Goal: Task Accomplishment & Management: Use online tool/utility

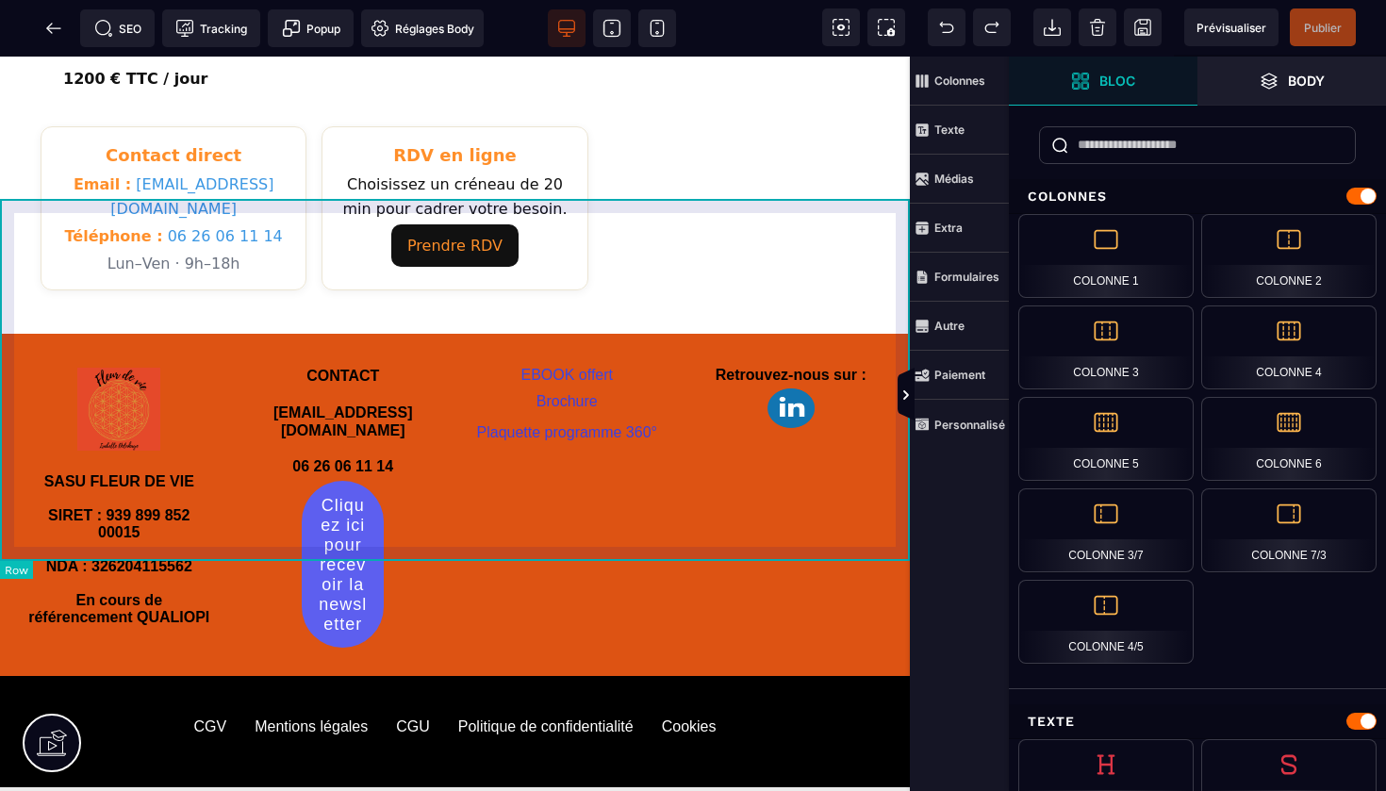
scroll to position [1125, 0]
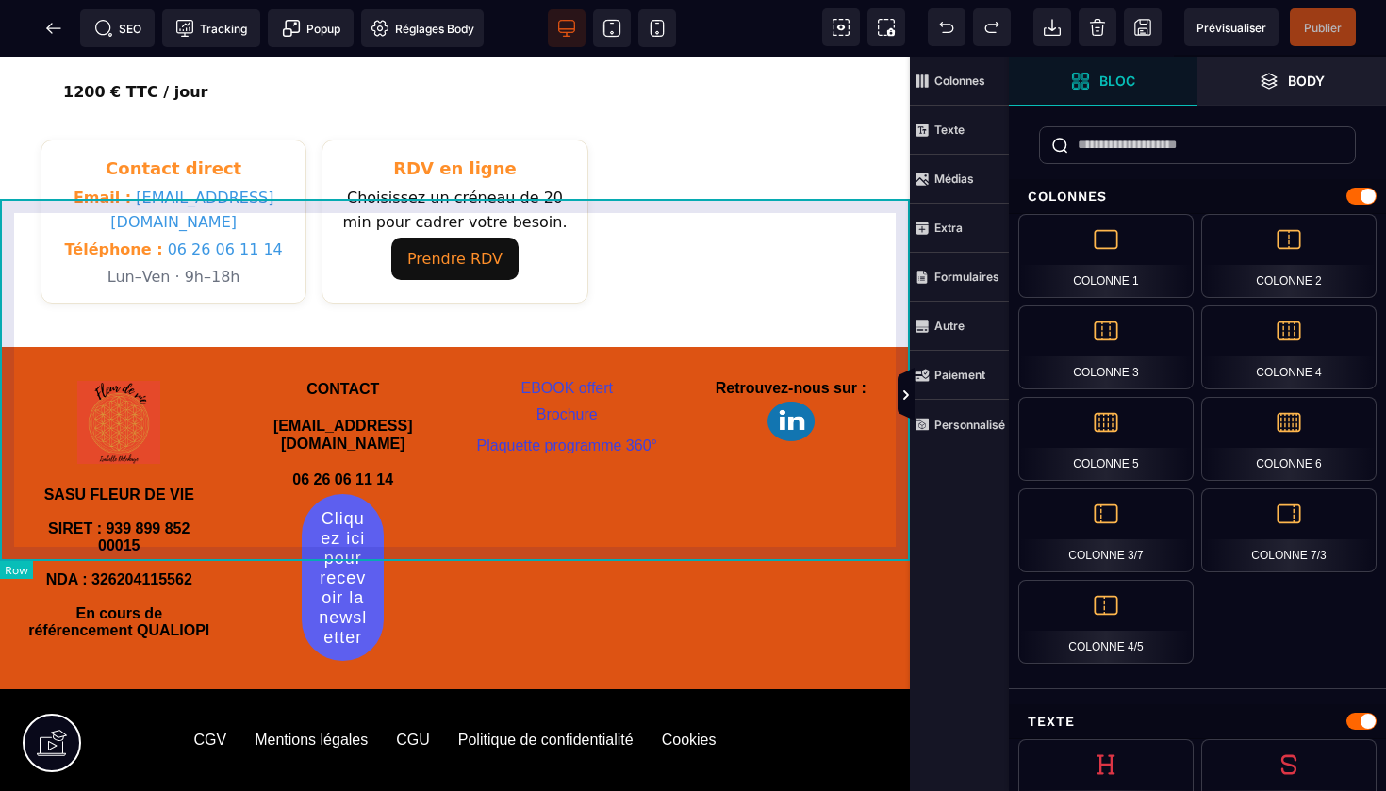
click at [731, 347] on div "SASU FLEUR DE VIE SIRET : 939 899 852 00015 NDA : 326204115562 En cours de réfé…" at bounding box center [455, 517] width 910 height 341
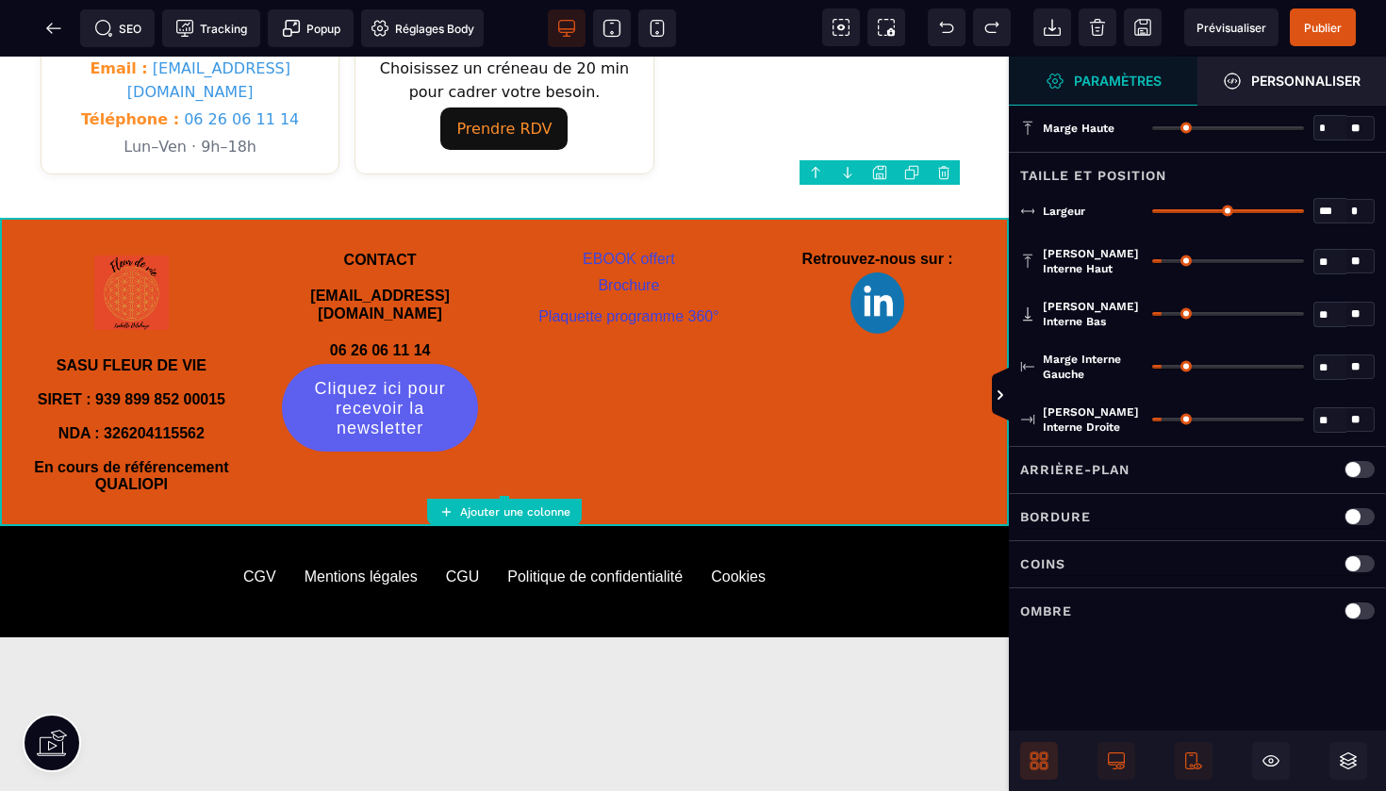
click at [1037, 764] on icon at bounding box center [1034, 766] width 8 height 8
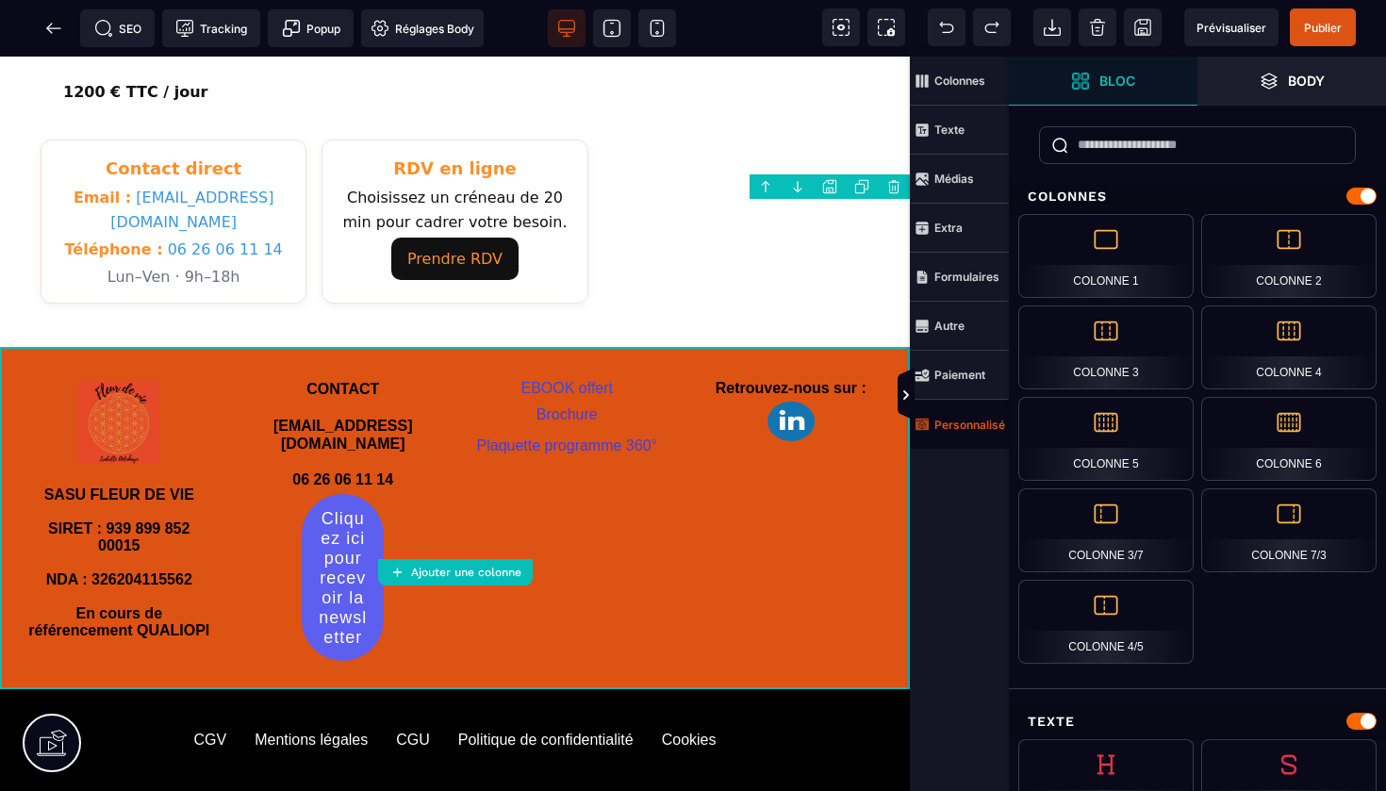
click at [981, 427] on strong "Personnalisé" at bounding box center [969, 425] width 71 height 14
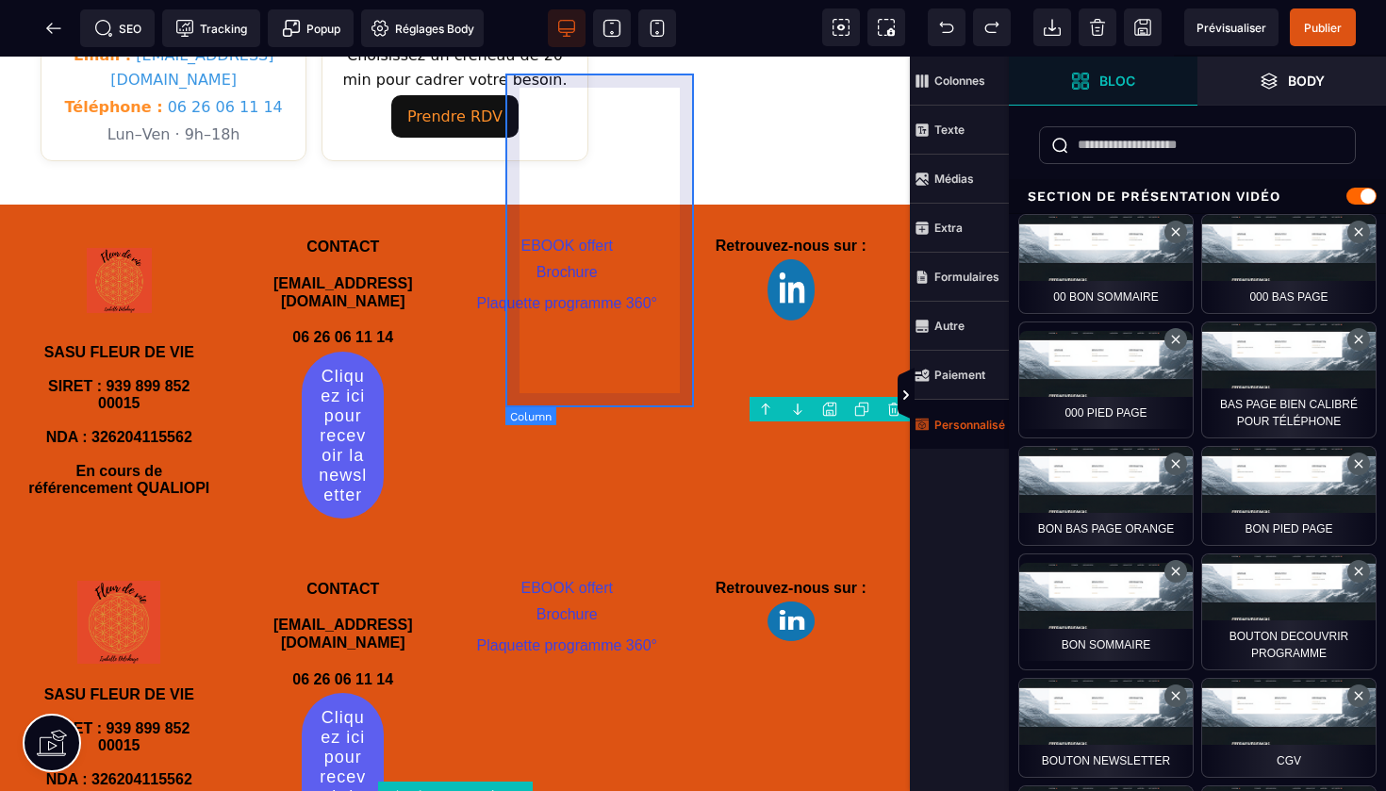
scroll to position [1269, 0]
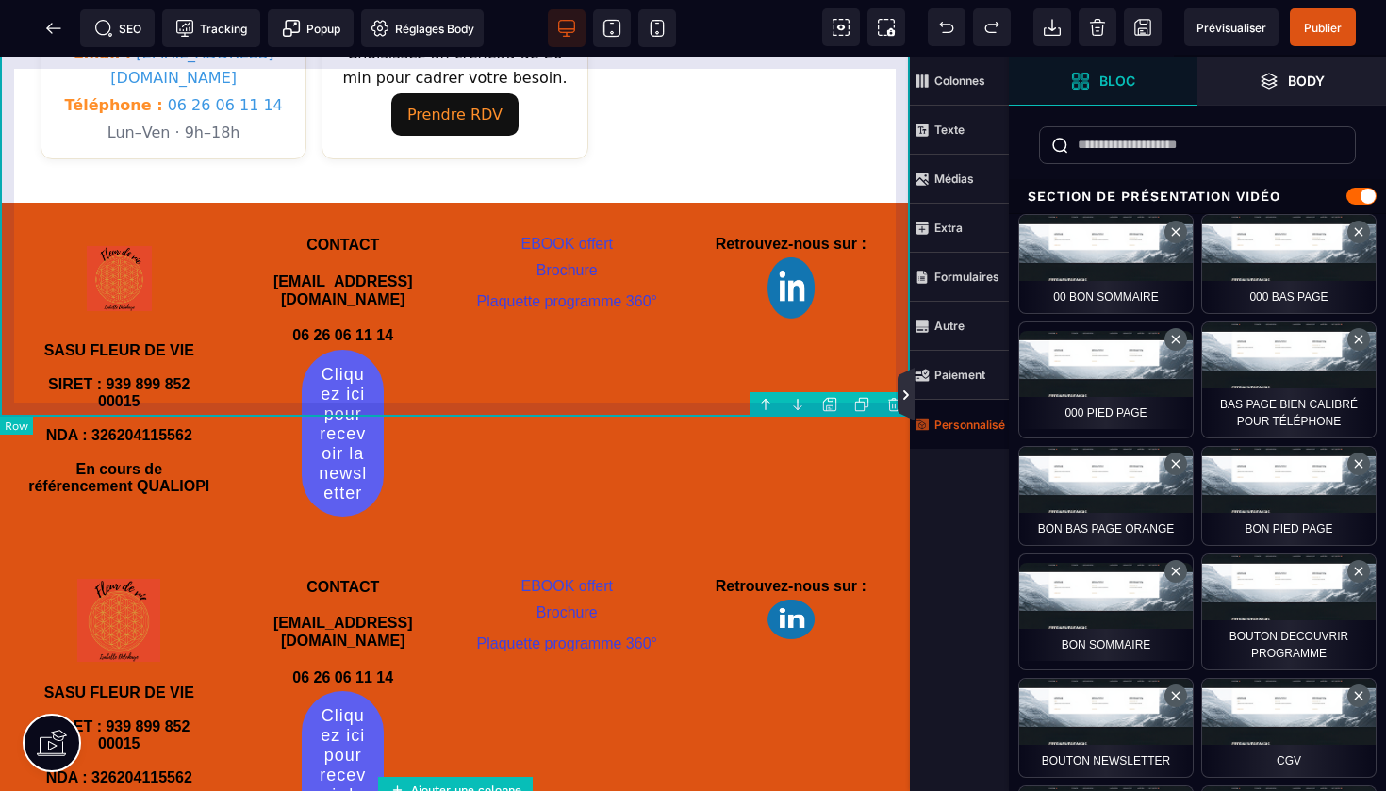
click at [909, 388] on icon at bounding box center [905, 394] width 15 height 15
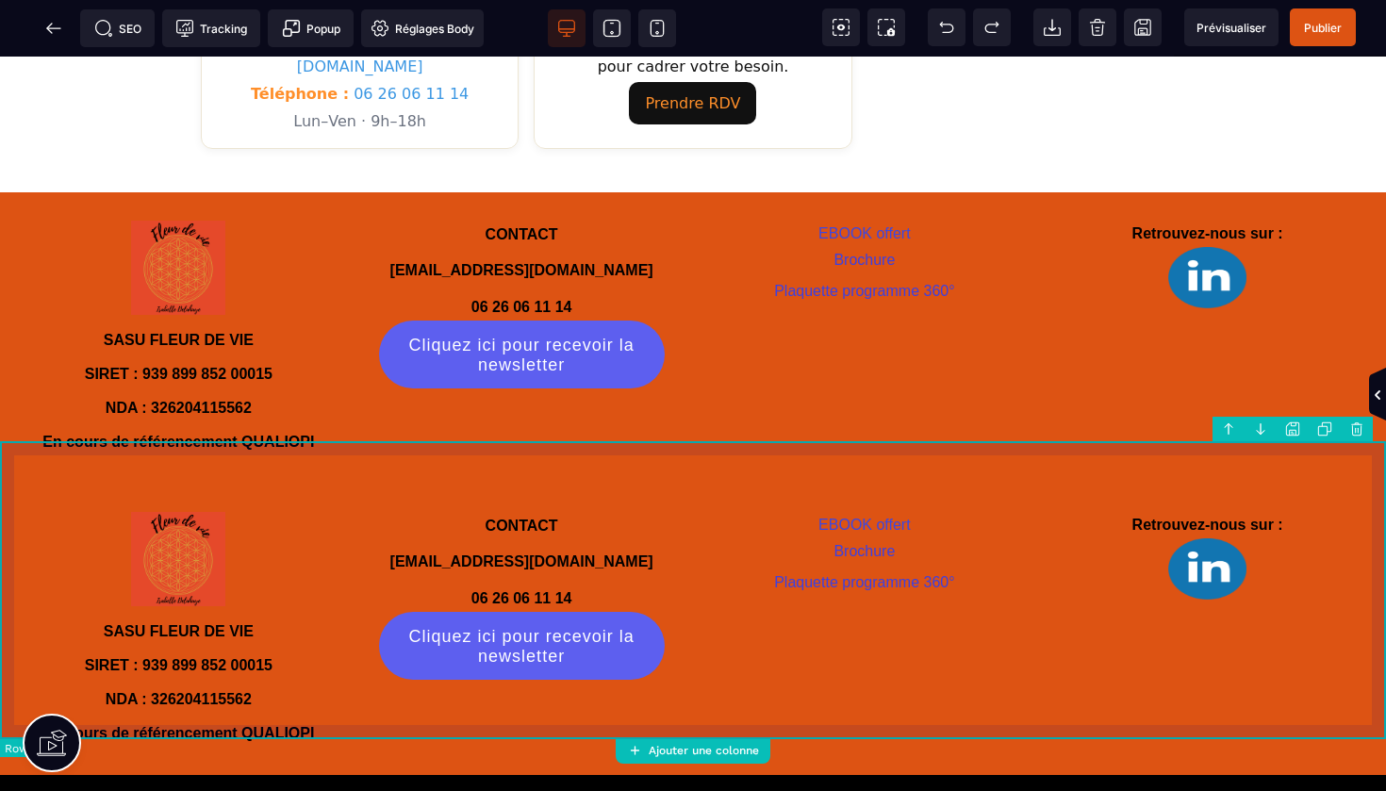
scroll to position [1103, 0]
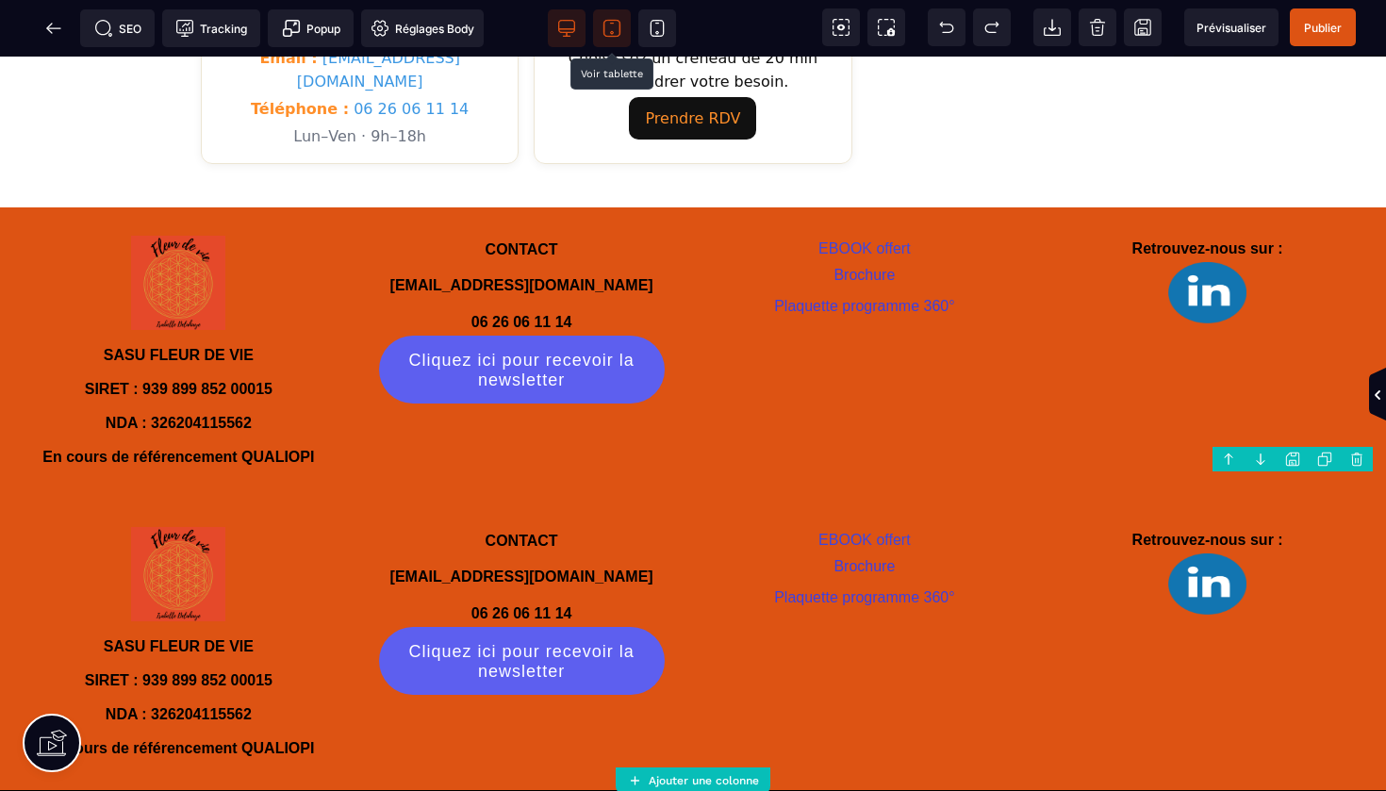
click at [612, 25] on icon at bounding box center [611, 28] width 19 height 19
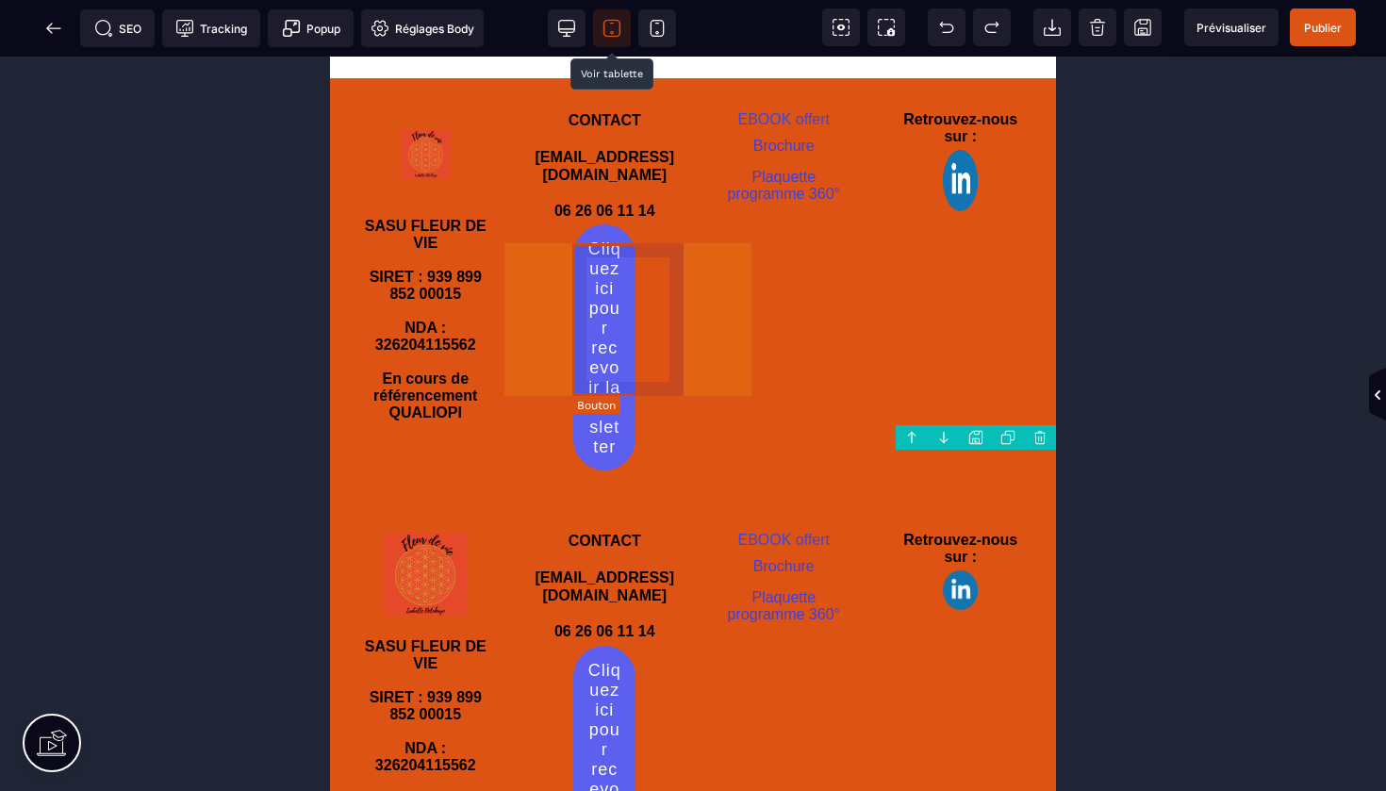
scroll to position [1899, 0]
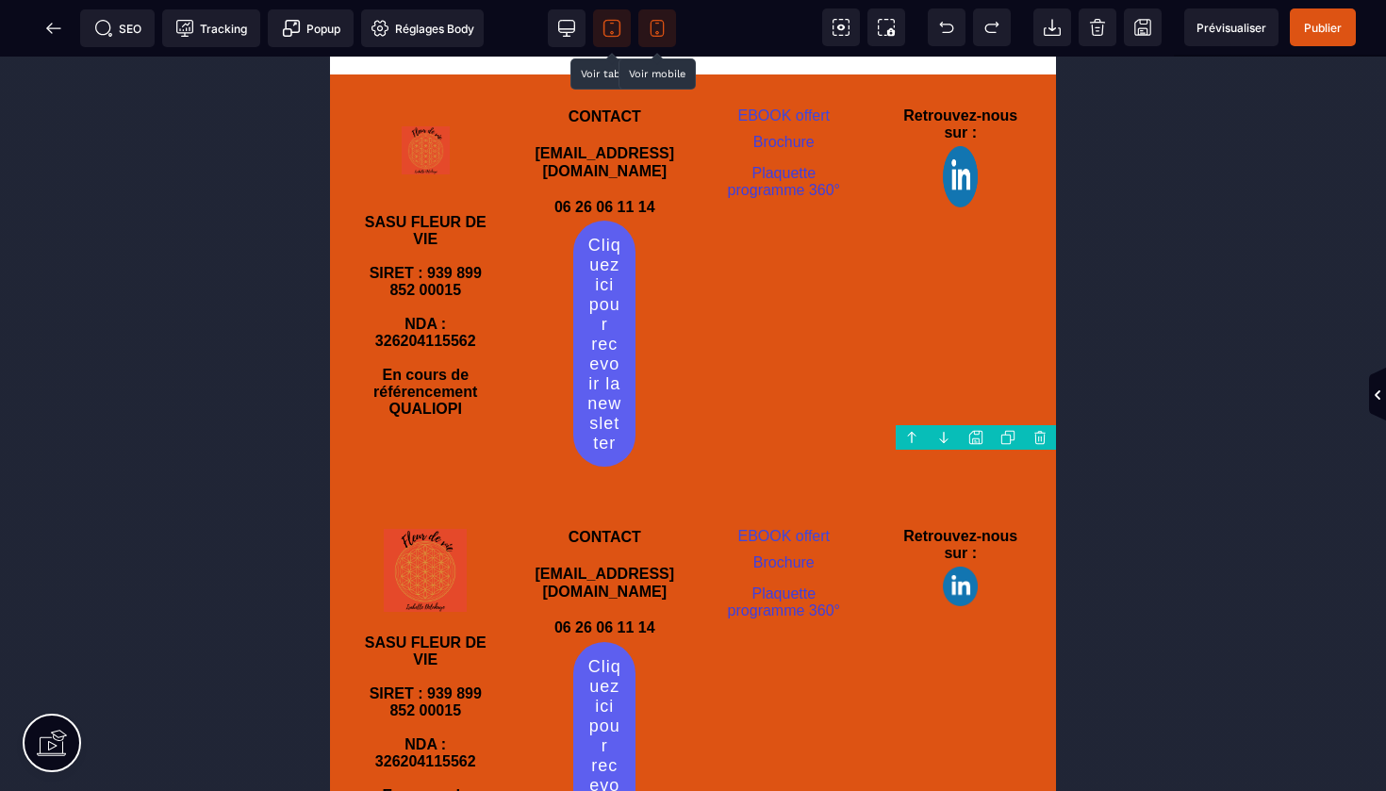
click at [652, 23] on icon at bounding box center [657, 28] width 19 height 19
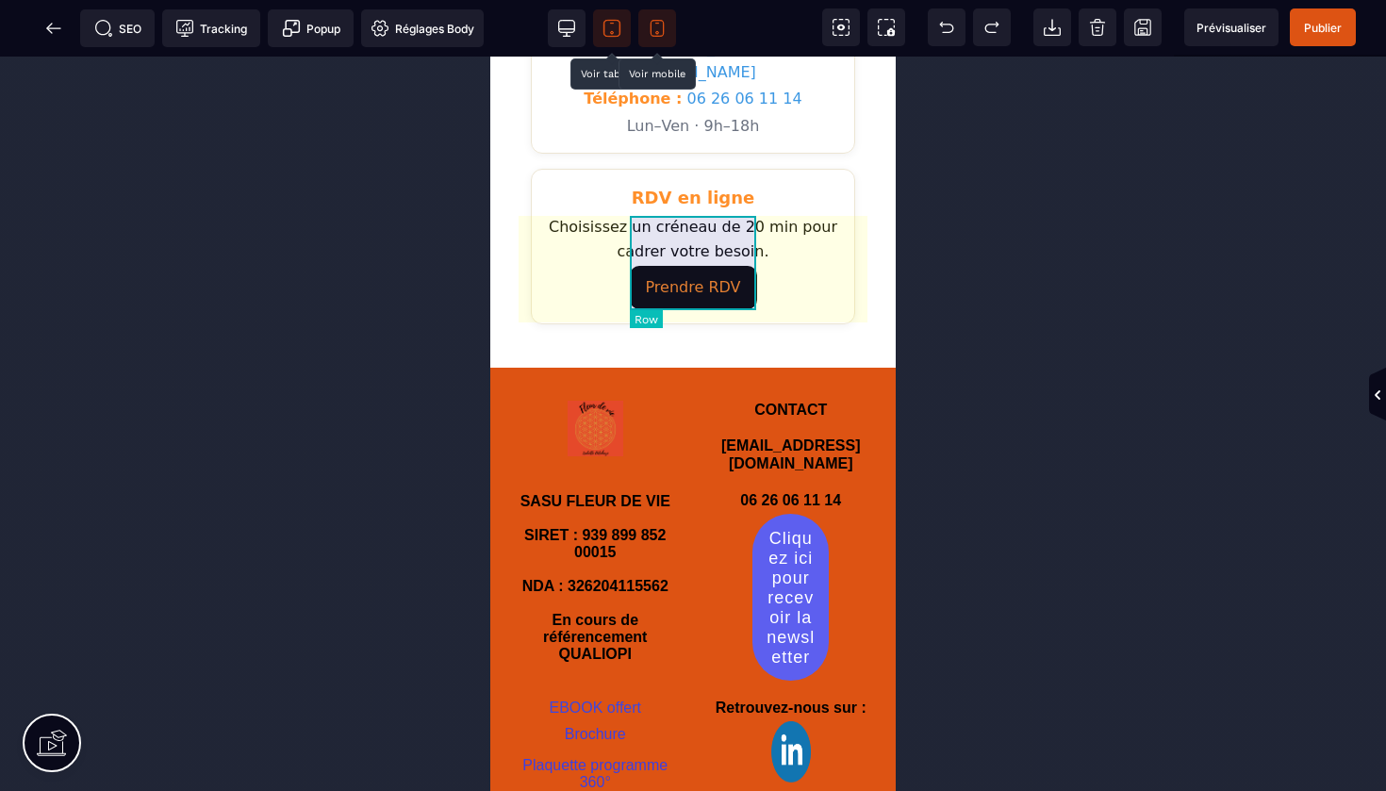
scroll to position [2404, 0]
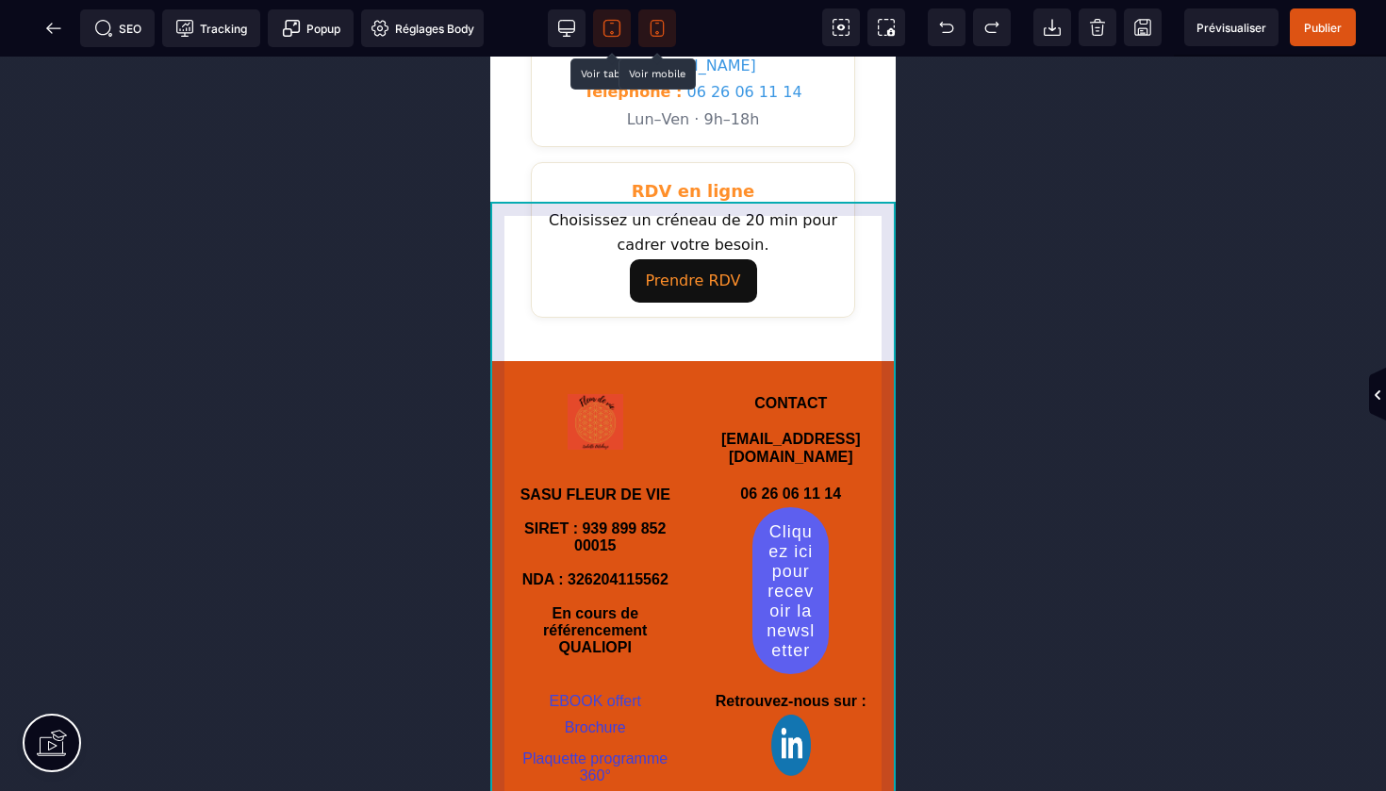
click at [879, 361] on div "SASU FLEUR DE VIE SIRET : 939 899 852 00015 NDA : 326204115562 En cours de réfé…" at bounding box center [692, 599] width 405 height 476
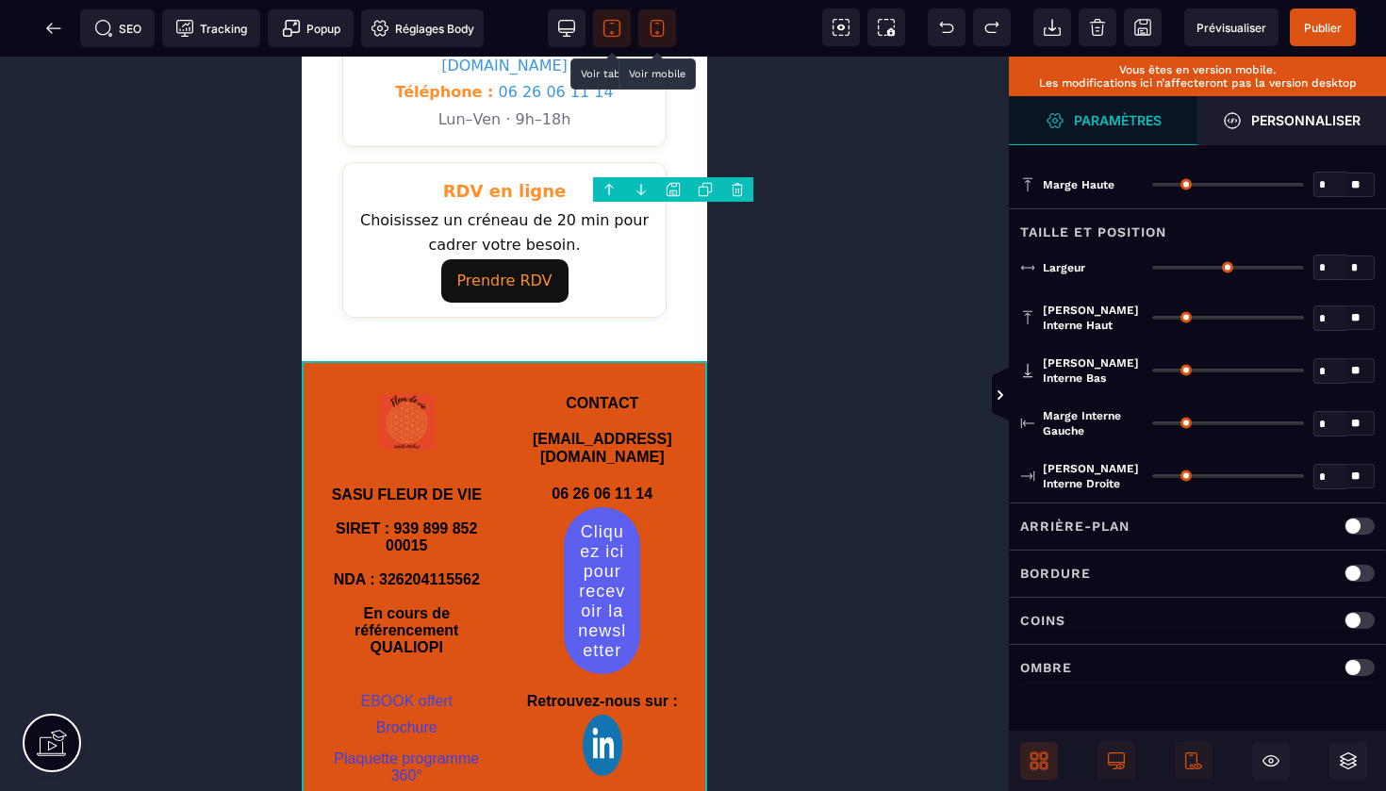
type input "*"
type input "***"
type input "**"
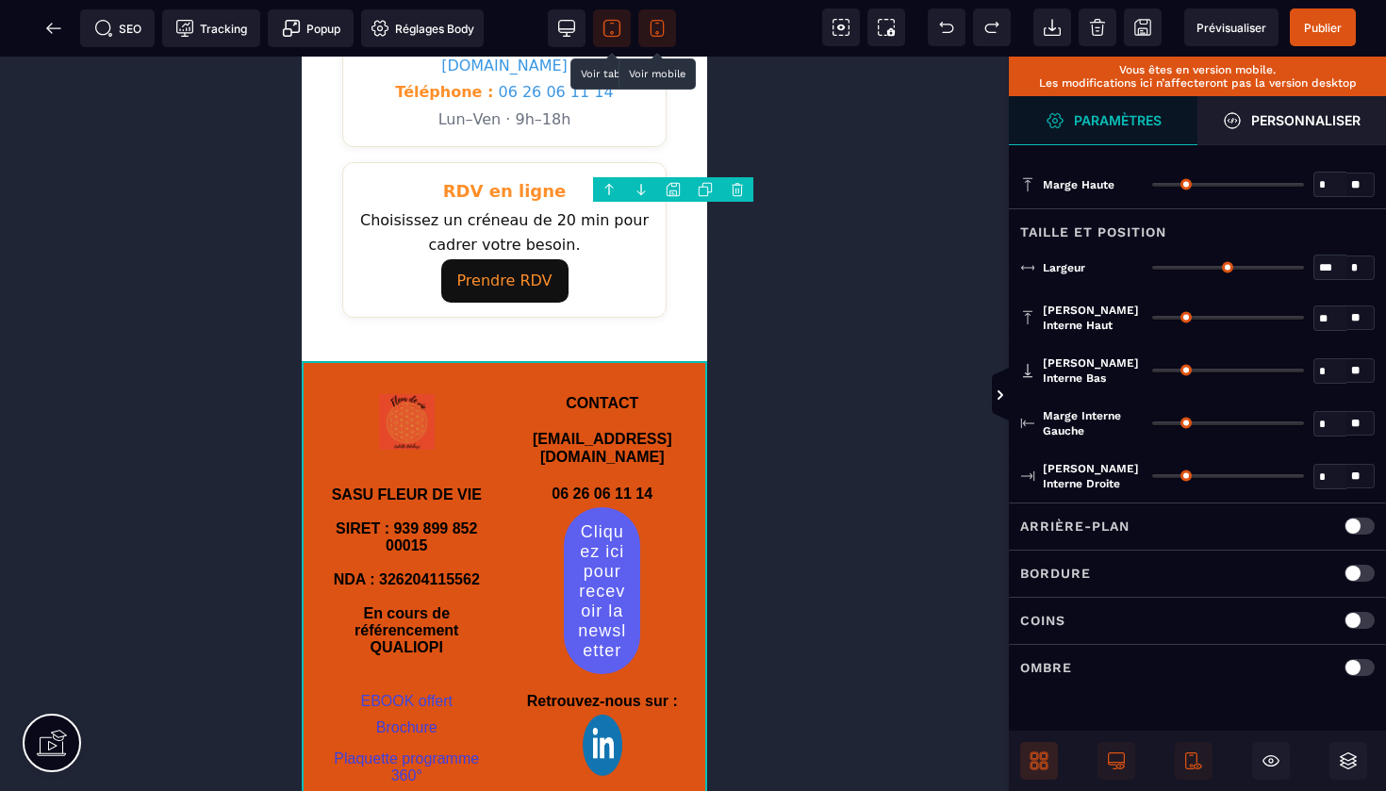
type input "**"
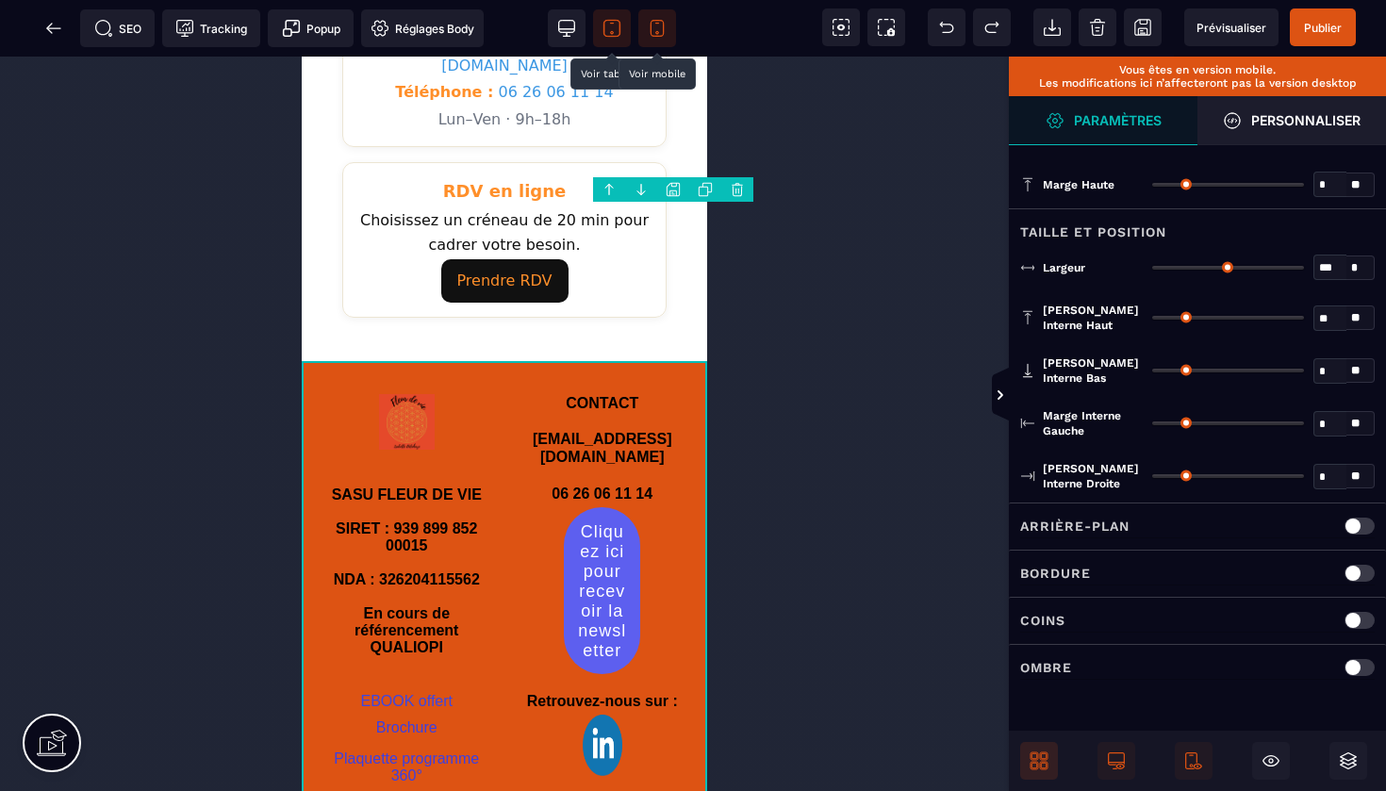
type input "**"
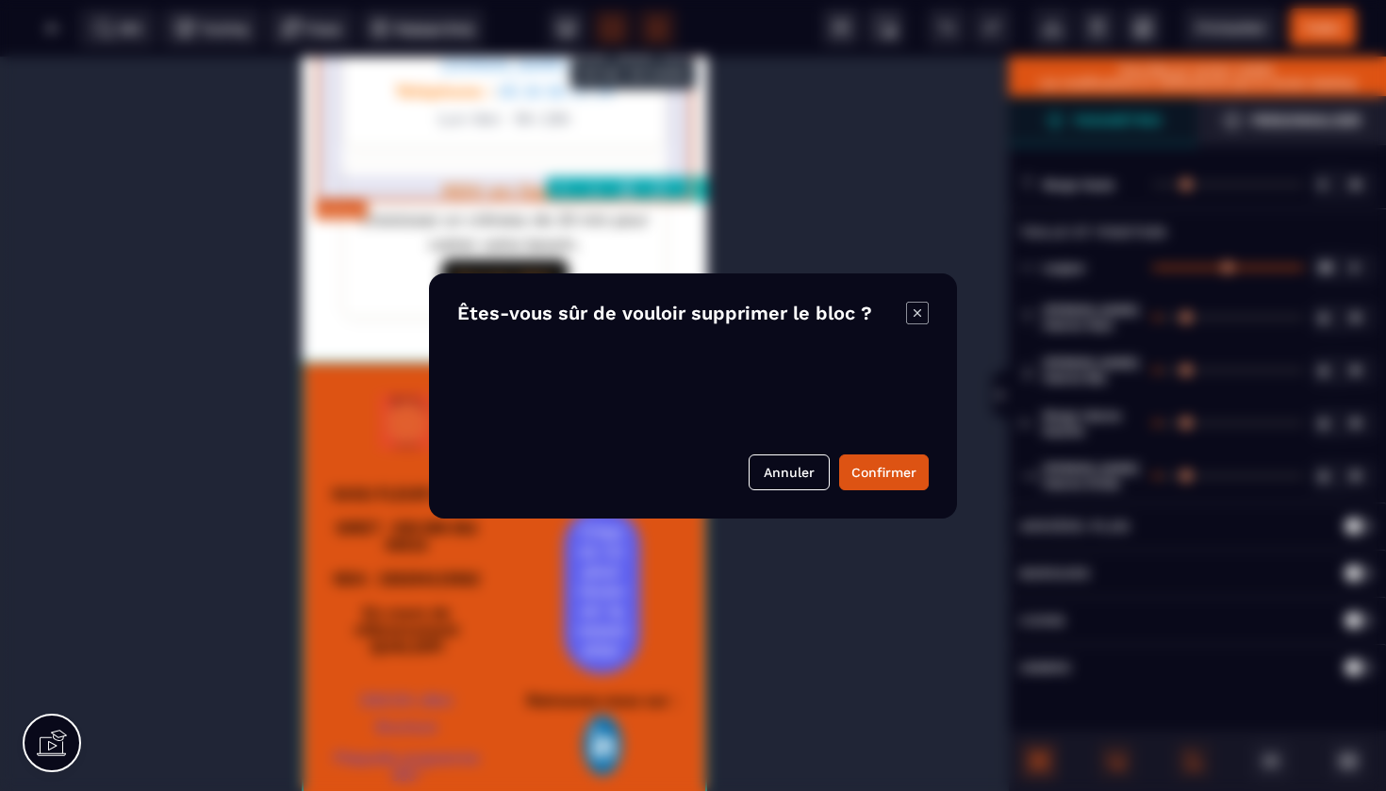
click at [695, 189] on body "B I U S A ******* Ajouter une colonne" at bounding box center [693, 395] width 1386 height 791
click at [875, 474] on button "Confirmer" at bounding box center [884, 472] width 90 height 36
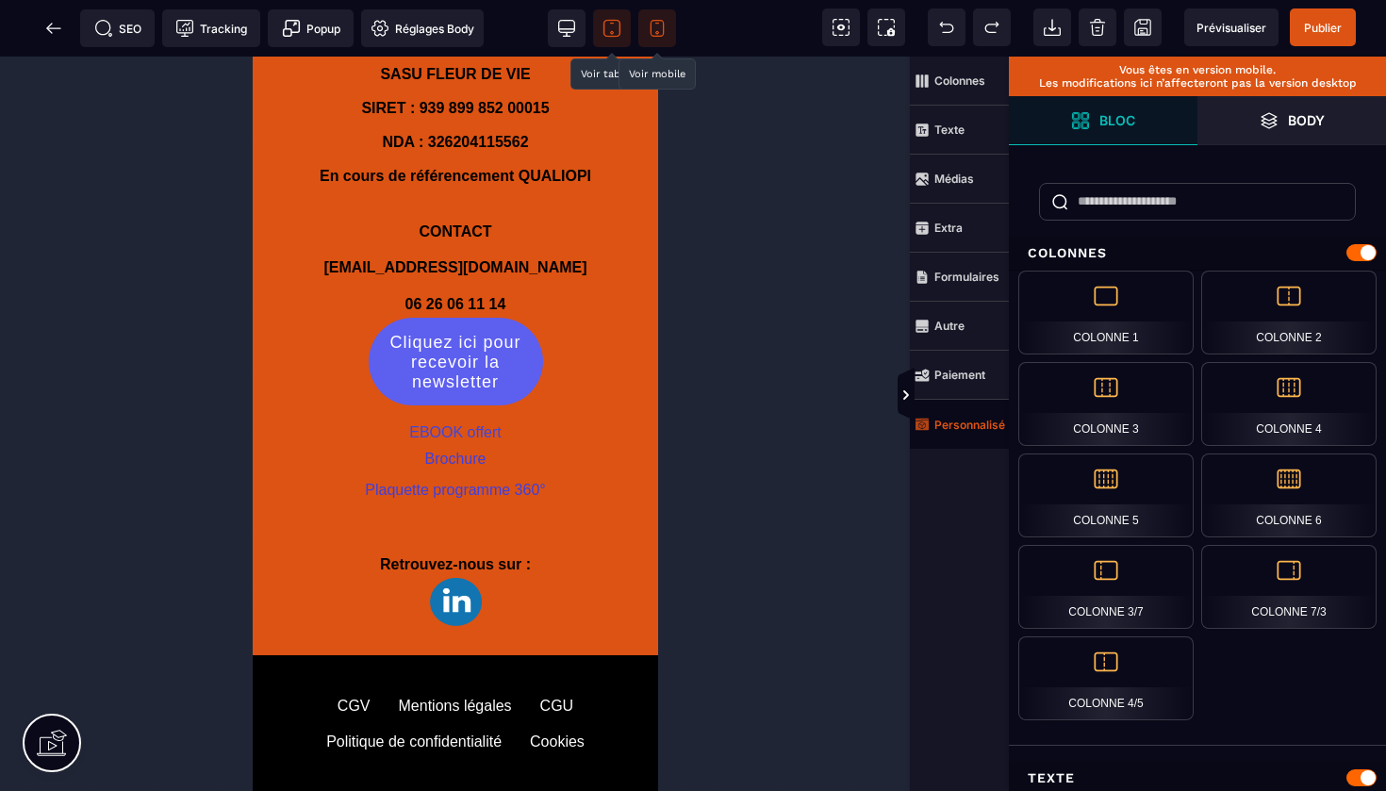
scroll to position [2823, 0]
click at [616, 27] on icon at bounding box center [611, 28] width 19 height 19
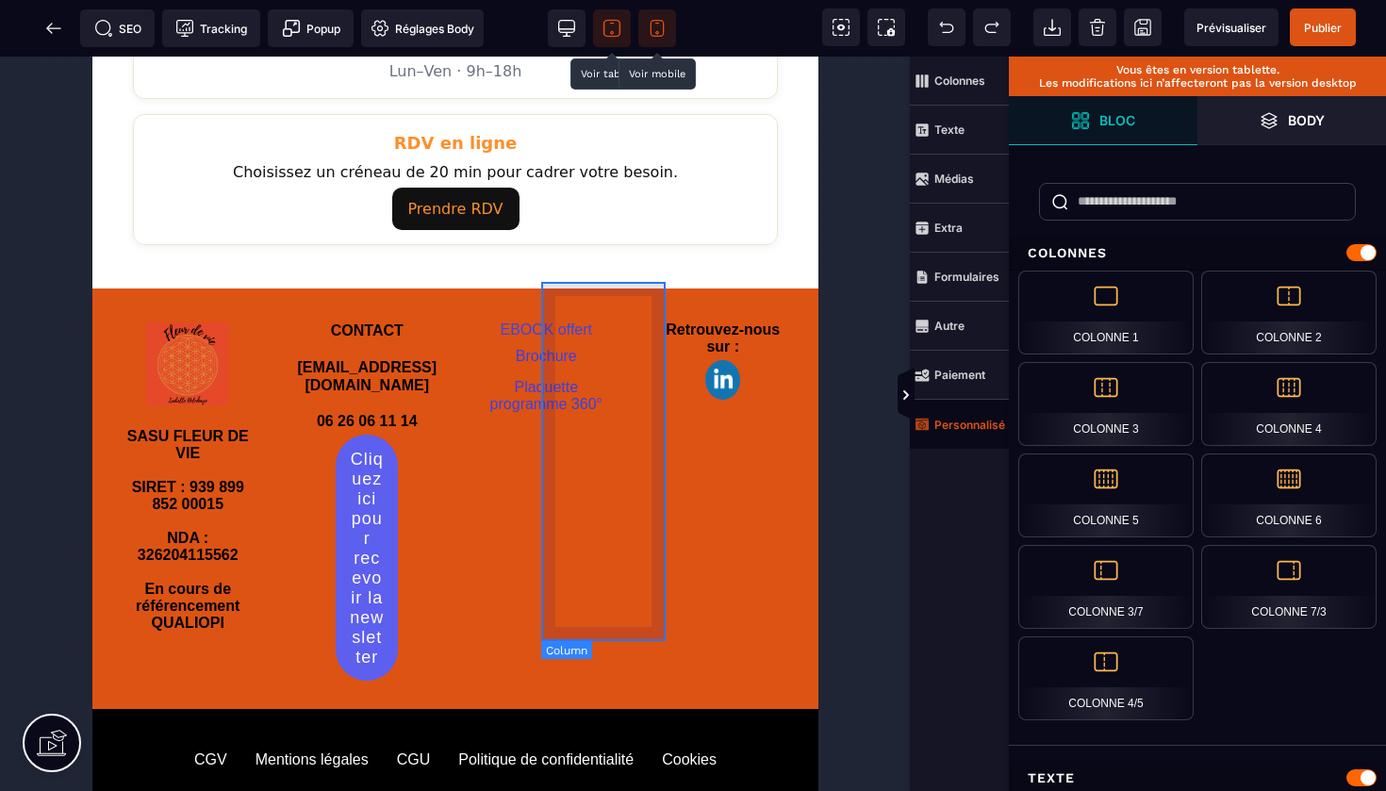
scroll to position [1663, 0]
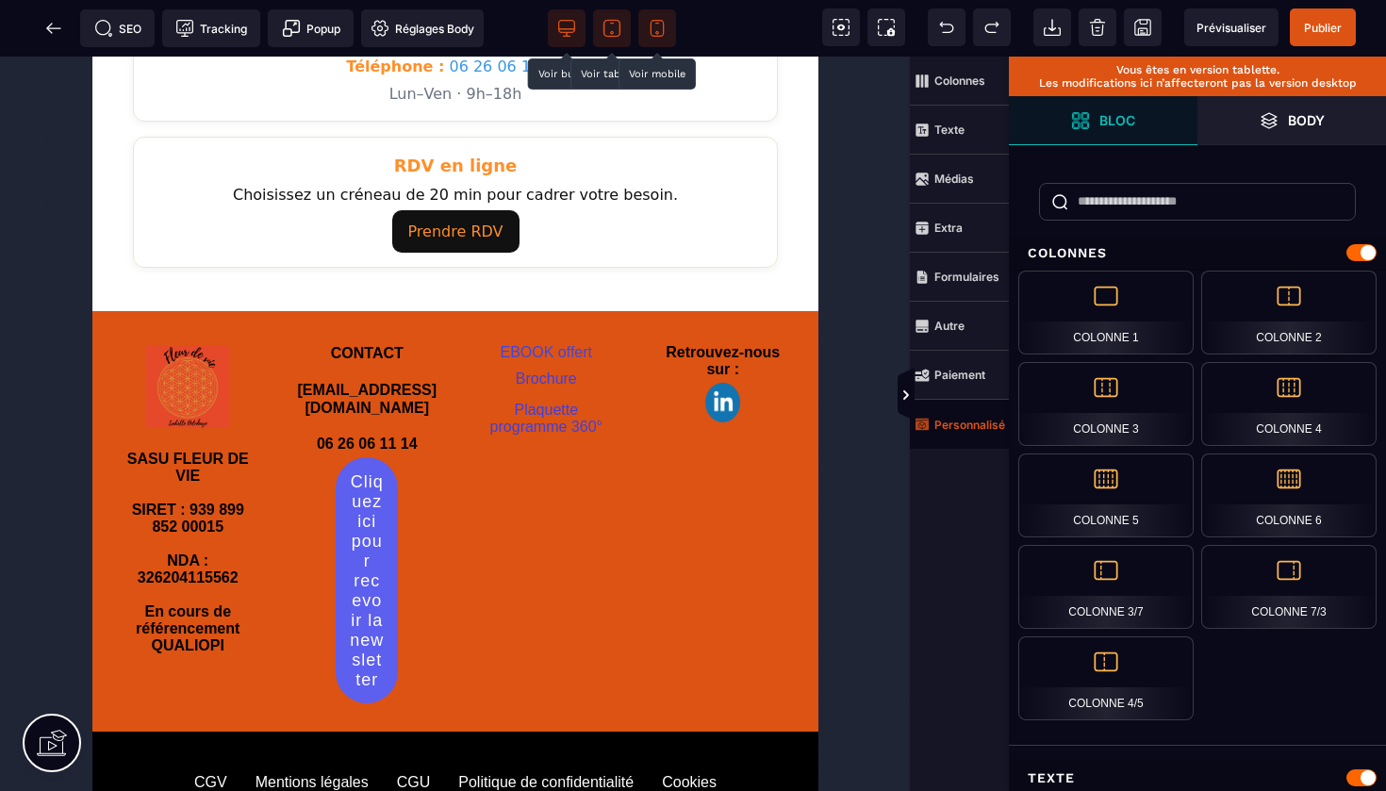
click at [565, 27] on icon at bounding box center [566, 28] width 19 height 19
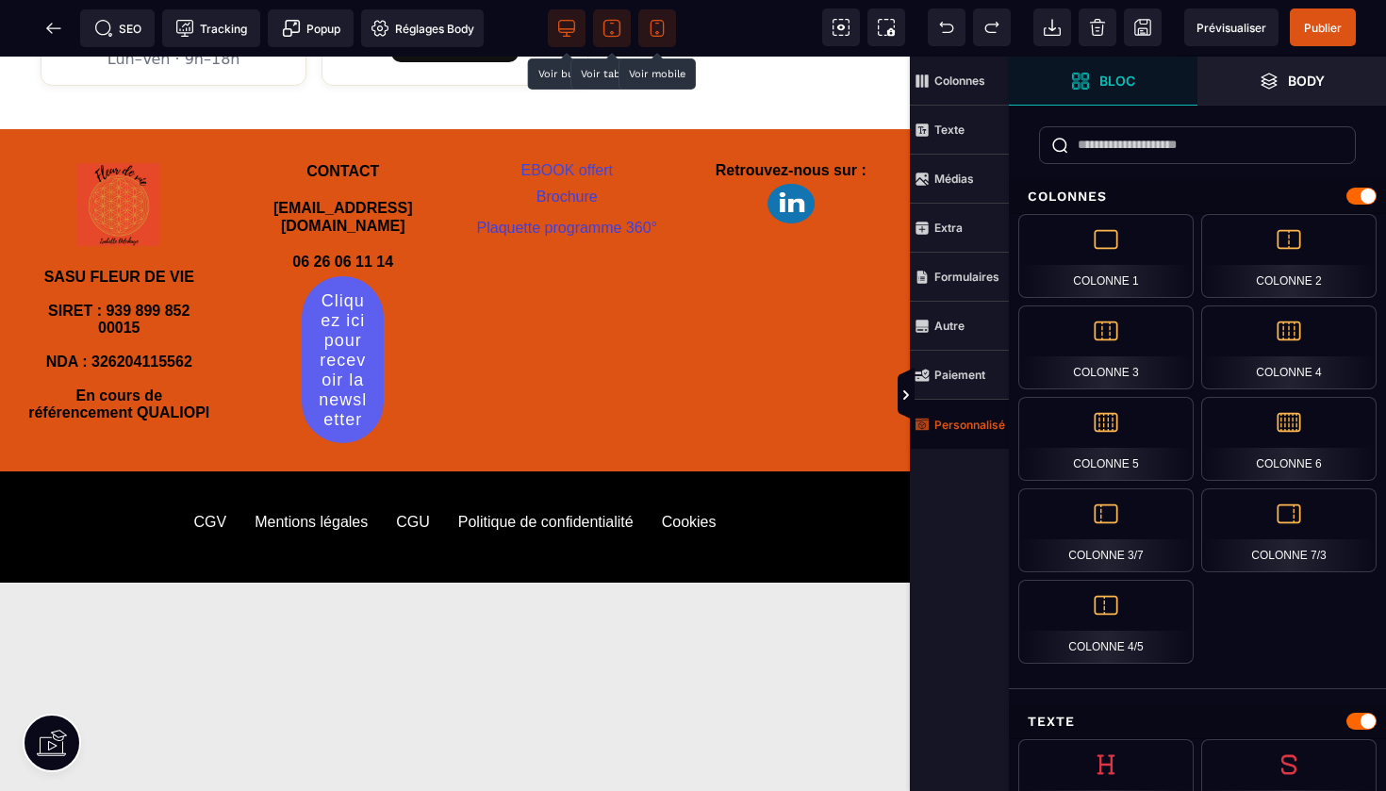
scroll to position [1337, 0]
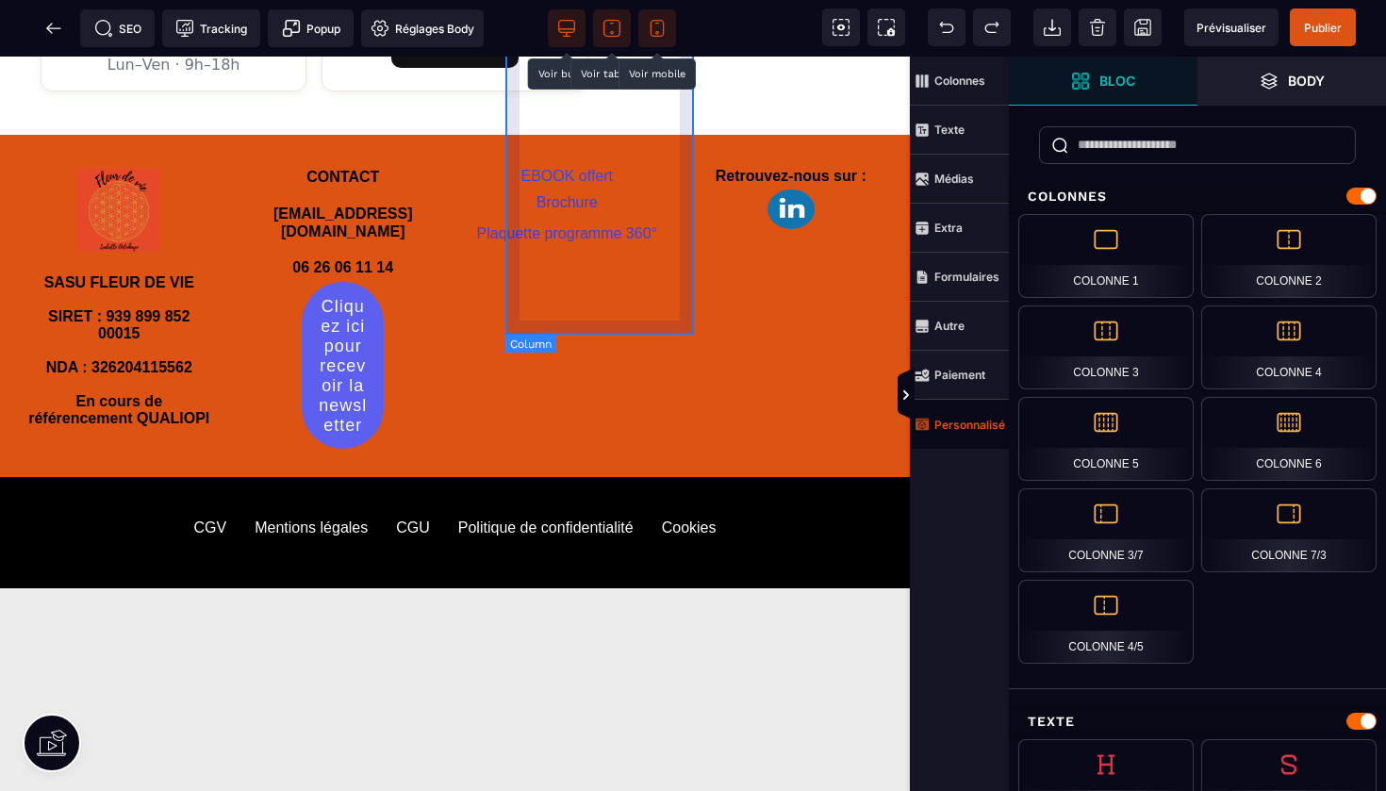
click at [525, 282] on div "EBOOK offert Brochure Plaquette programme 360°" at bounding box center [567, 305] width 210 height 313
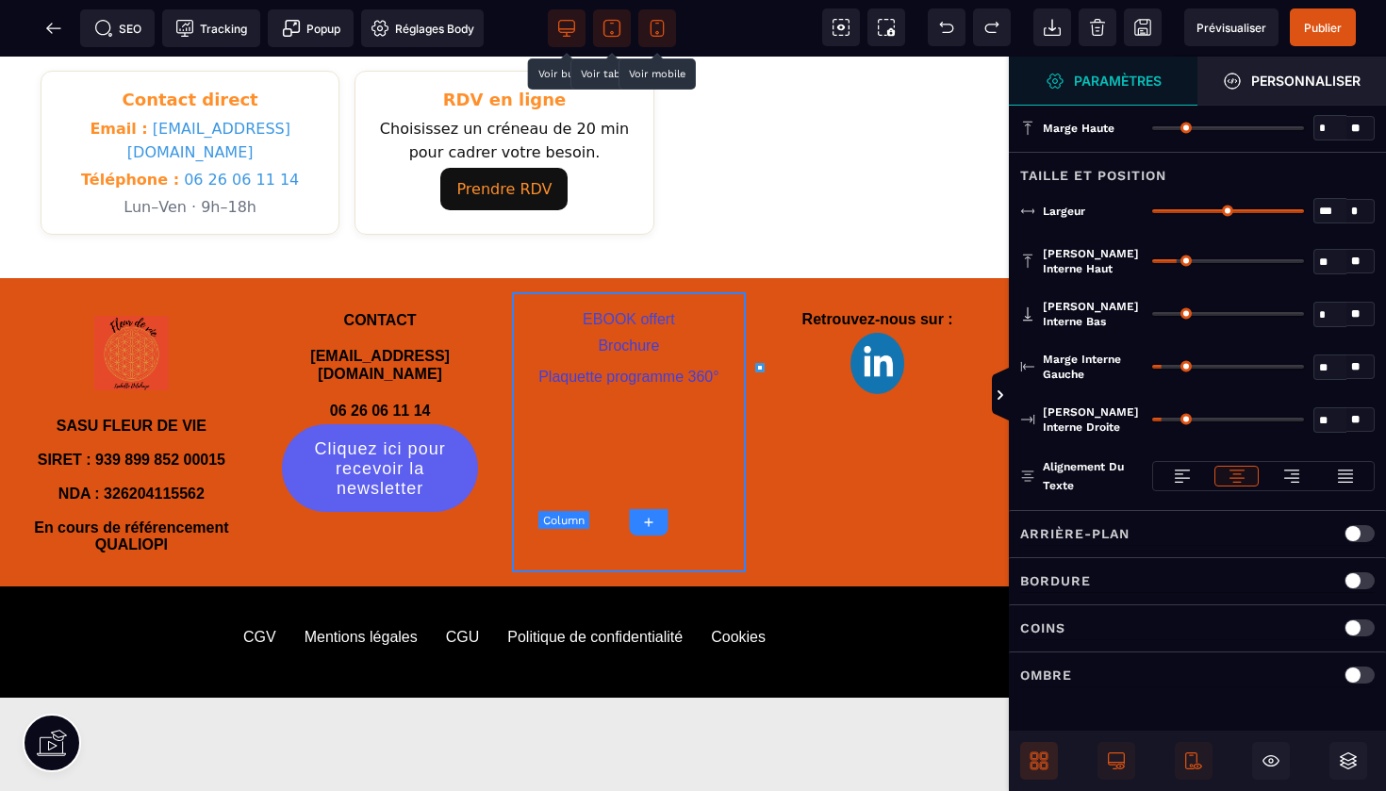
scroll to position [1056, 0]
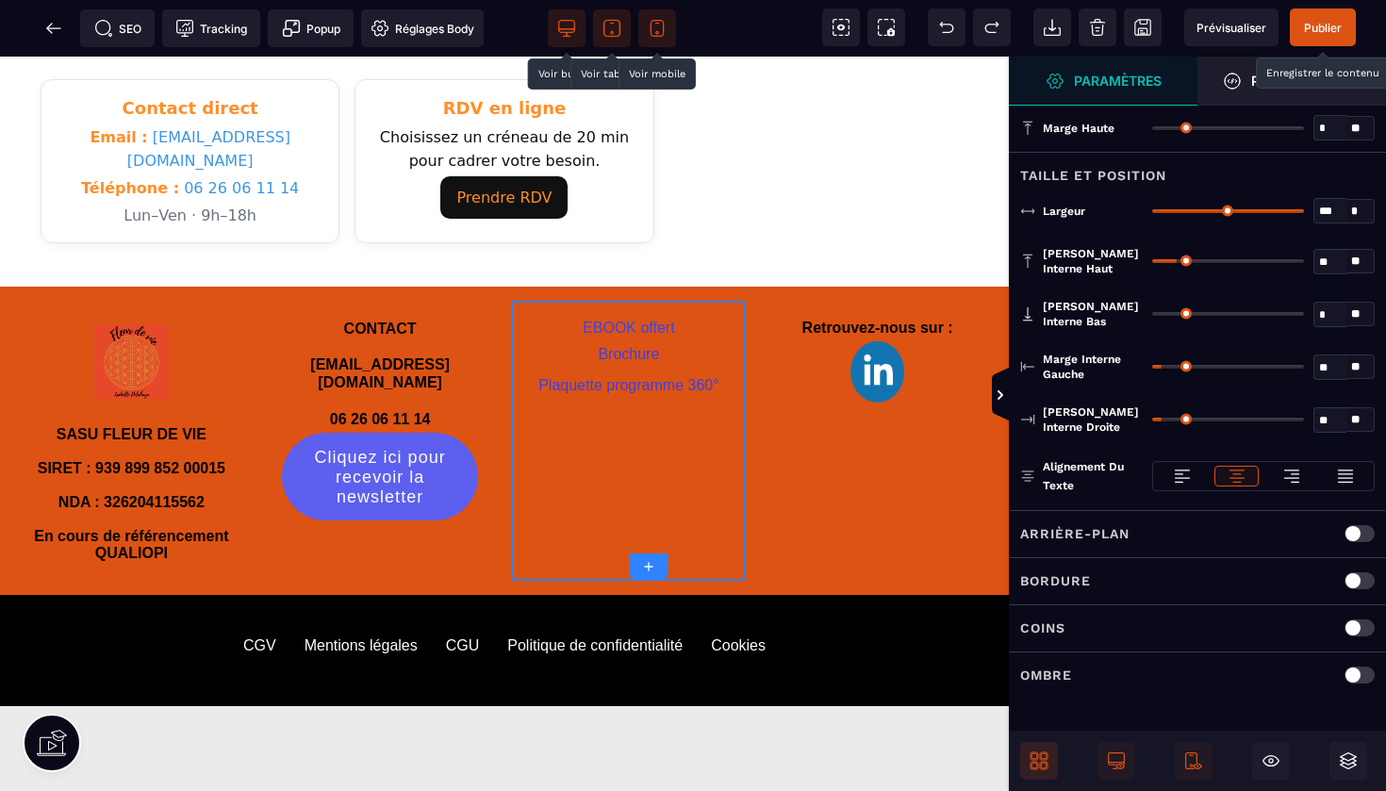
click at [1319, 36] on span "Publier" at bounding box center [1323, 27] width 66 height 38
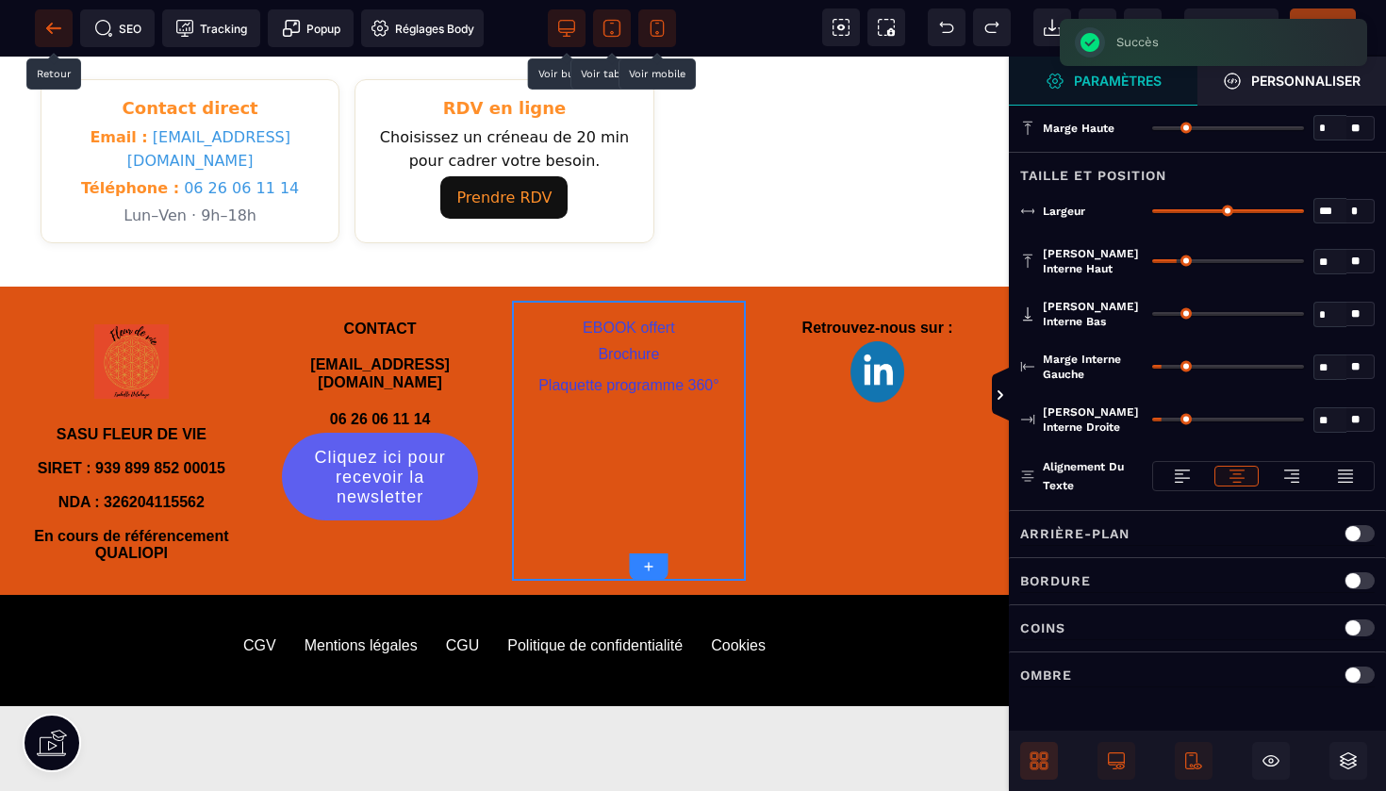
click at [56, 27] on icon at bounding box center [53, 27] width 14 height 1
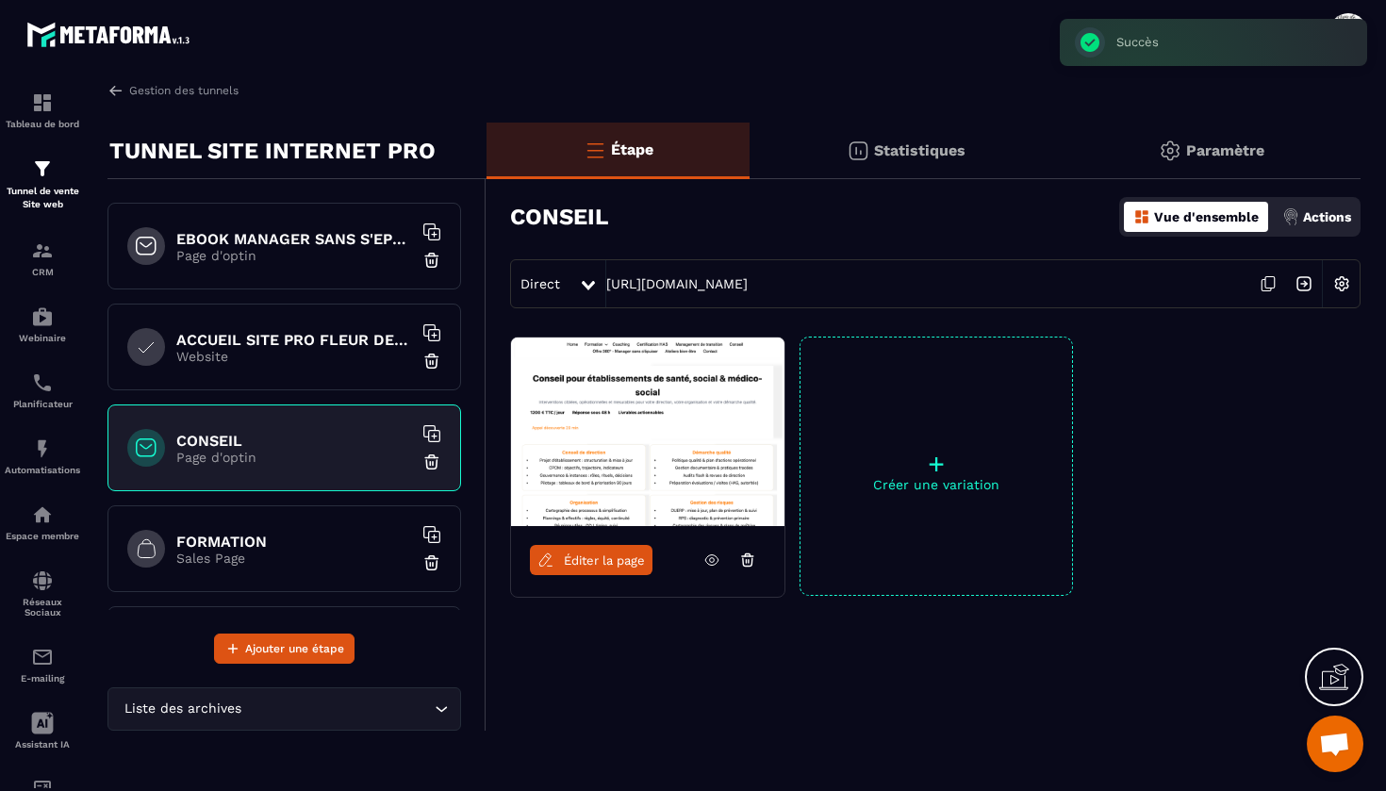
click at [218, 343] on h6 "ACCUEIL SITE PRO FLEUR DE VIE" at bounding box center [294, 340] width 236 height 18
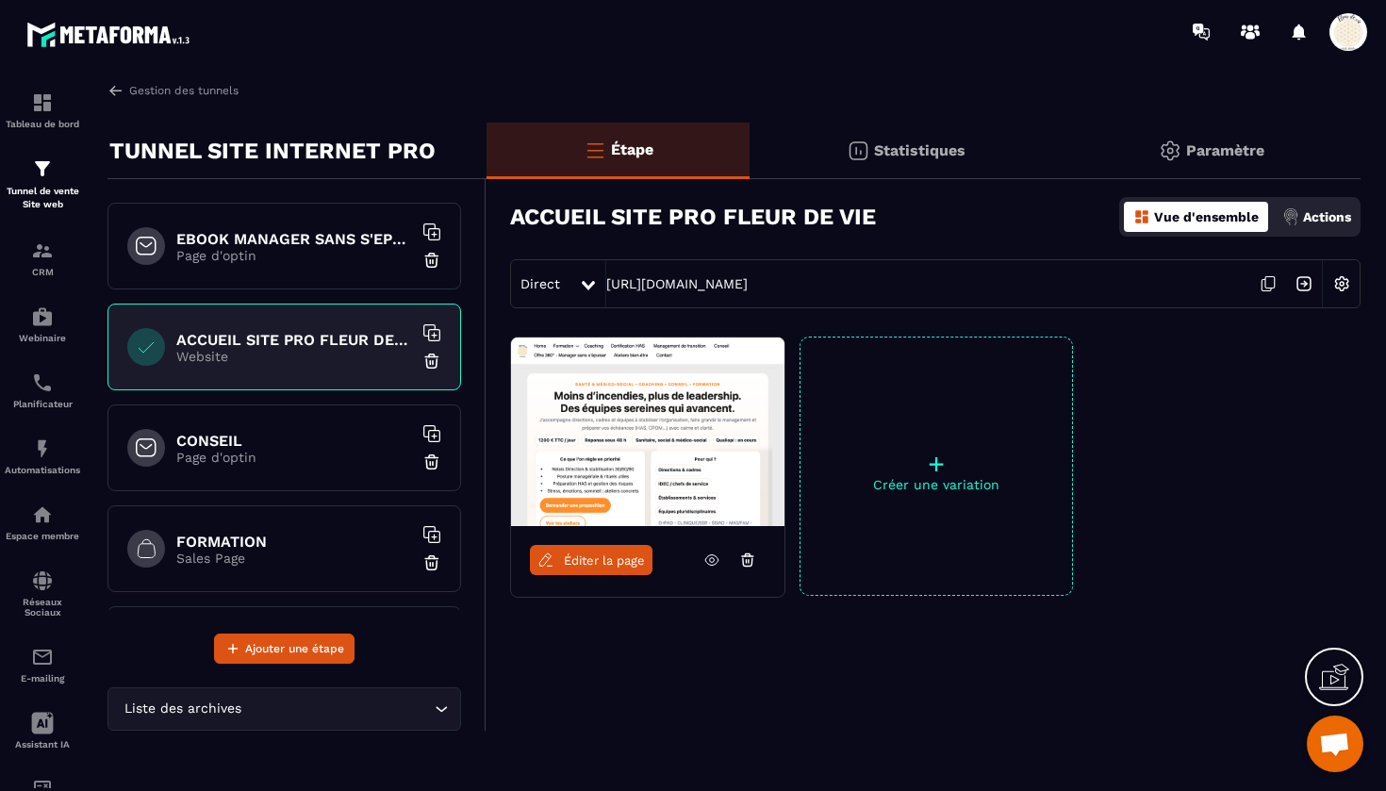
click at [281, 550] on p "Sales Page" at bounding box center [294, 557] width 236 height 15
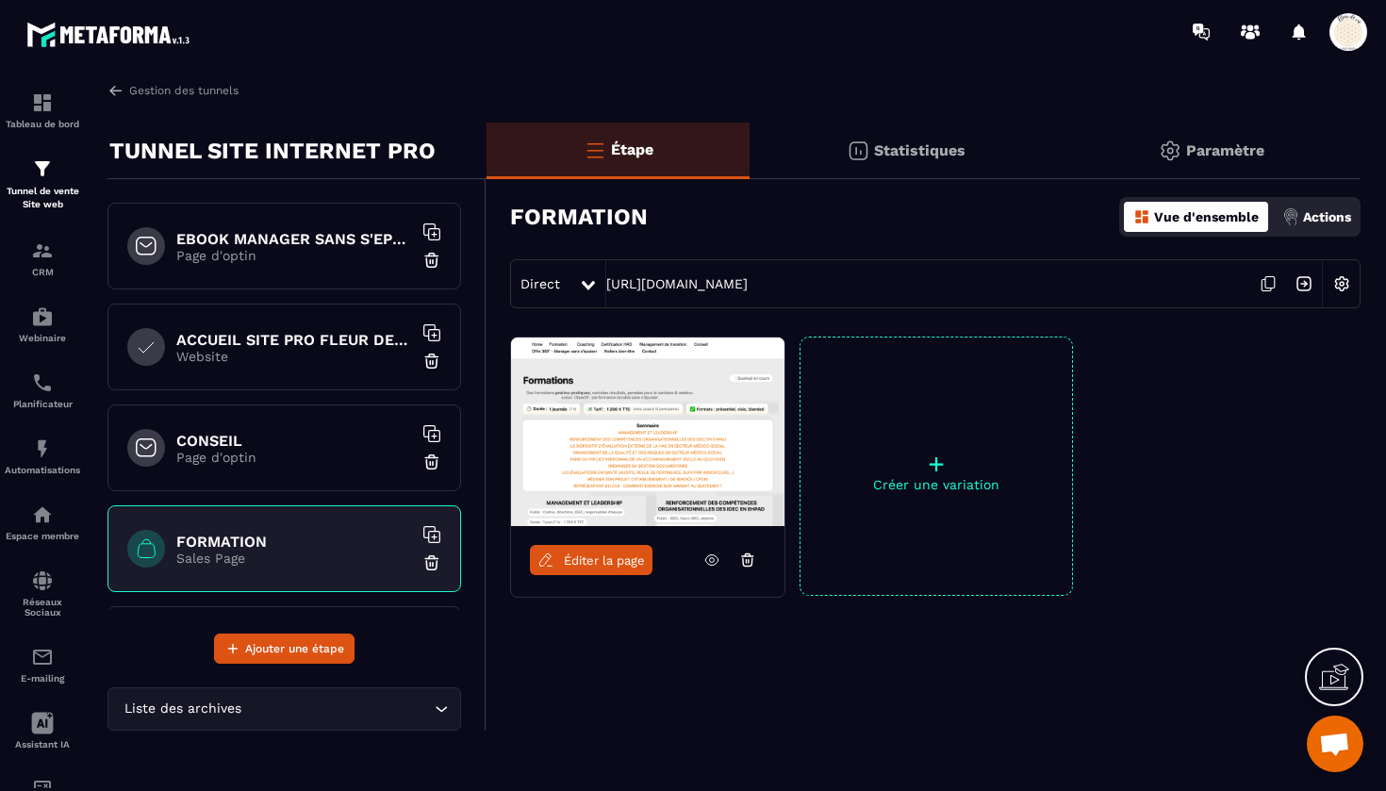
click at [605, 570] on link "Éditer la page" at bounding box center [591, 560] width 123 height 30
